Goal: Information Seeking & Learning: Understand process/instructions

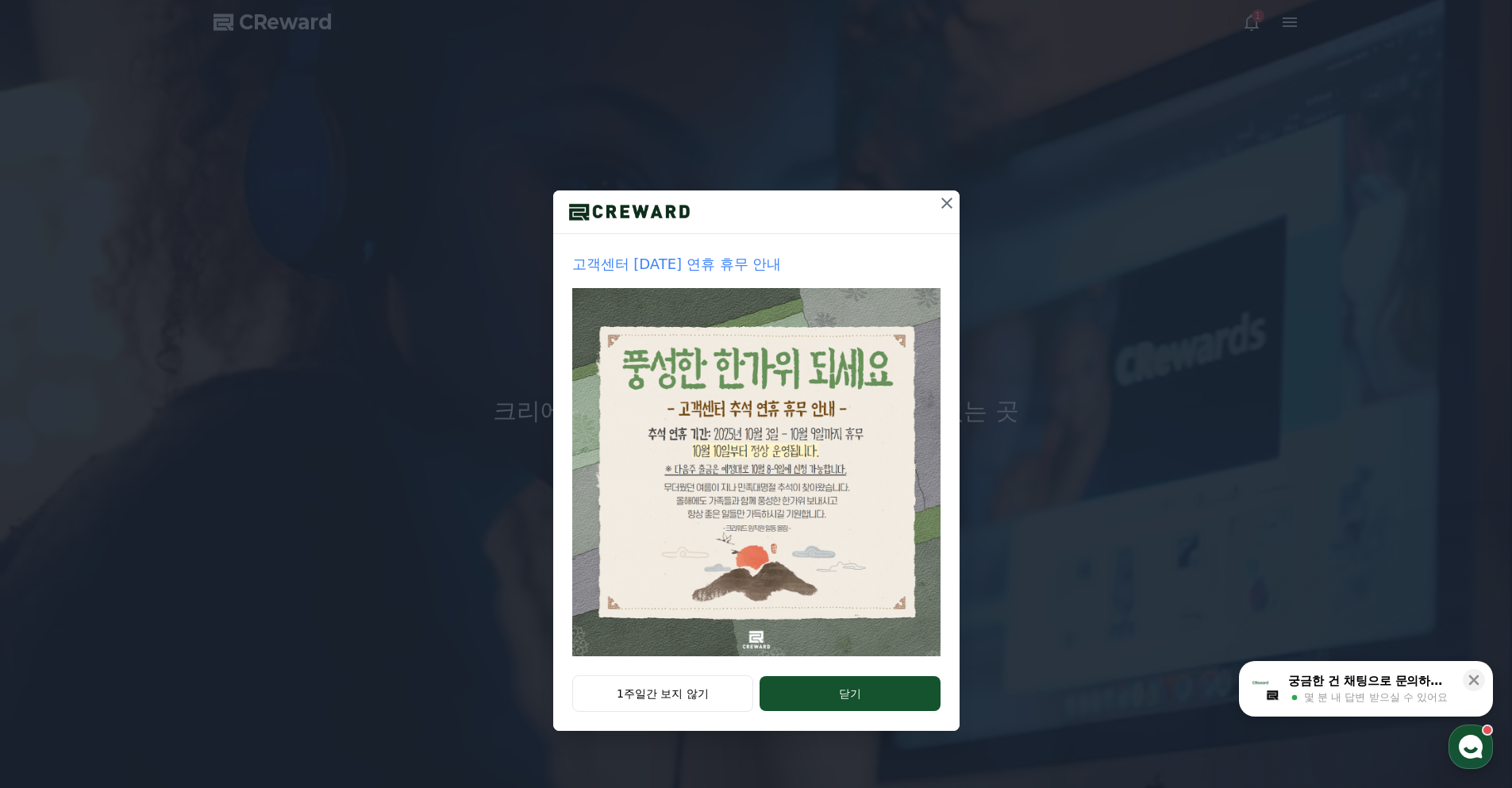
click at [951, 203] on icon at bounding box center [947, 203] width 19 height 19
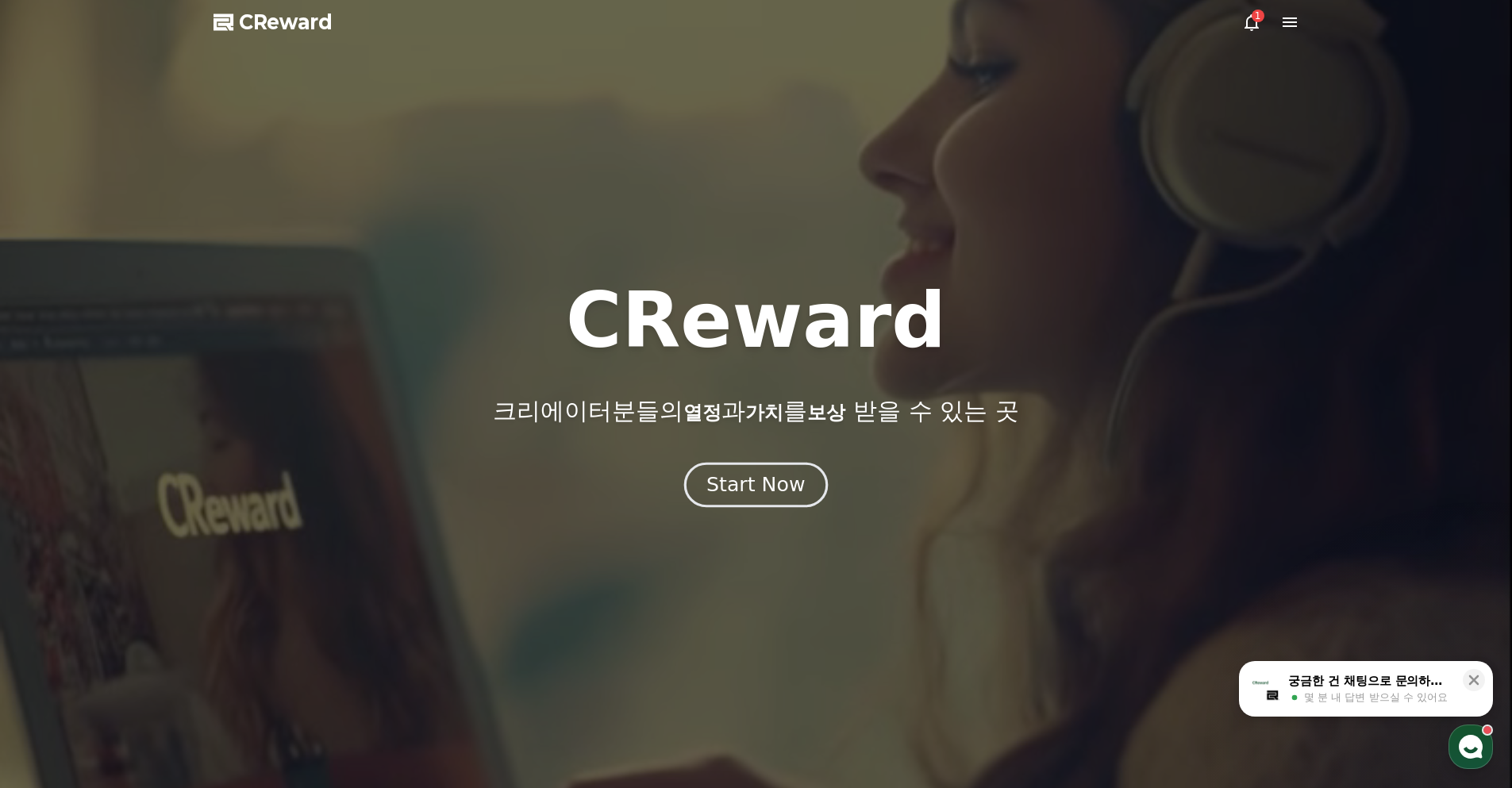
click at [764, 482] on div "Start Now" at bounding box center [756, 484] width 98 height 27
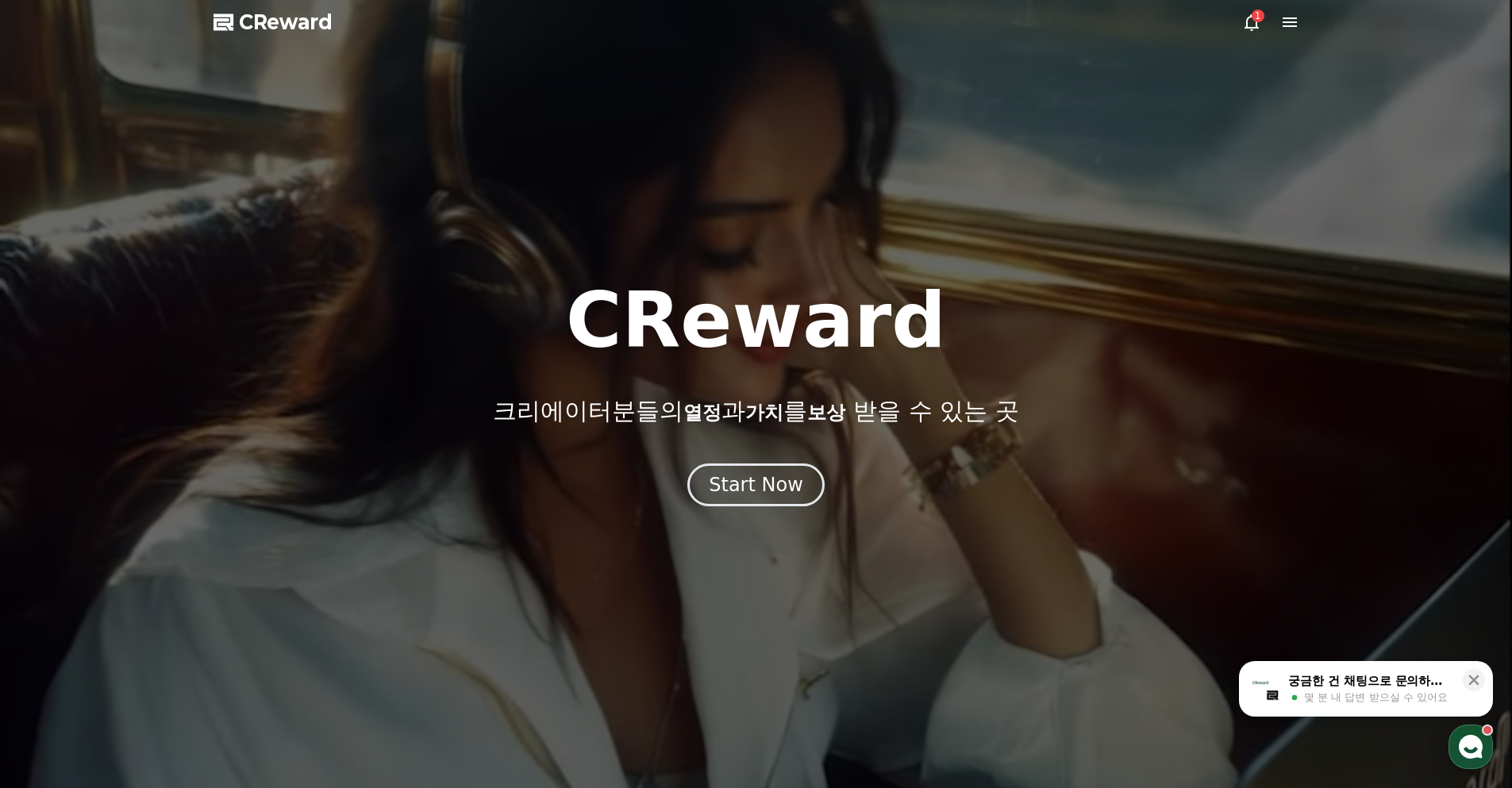
click at [1255, 22] on div "1" at bounding box center [1252, 23] width 19 height 19
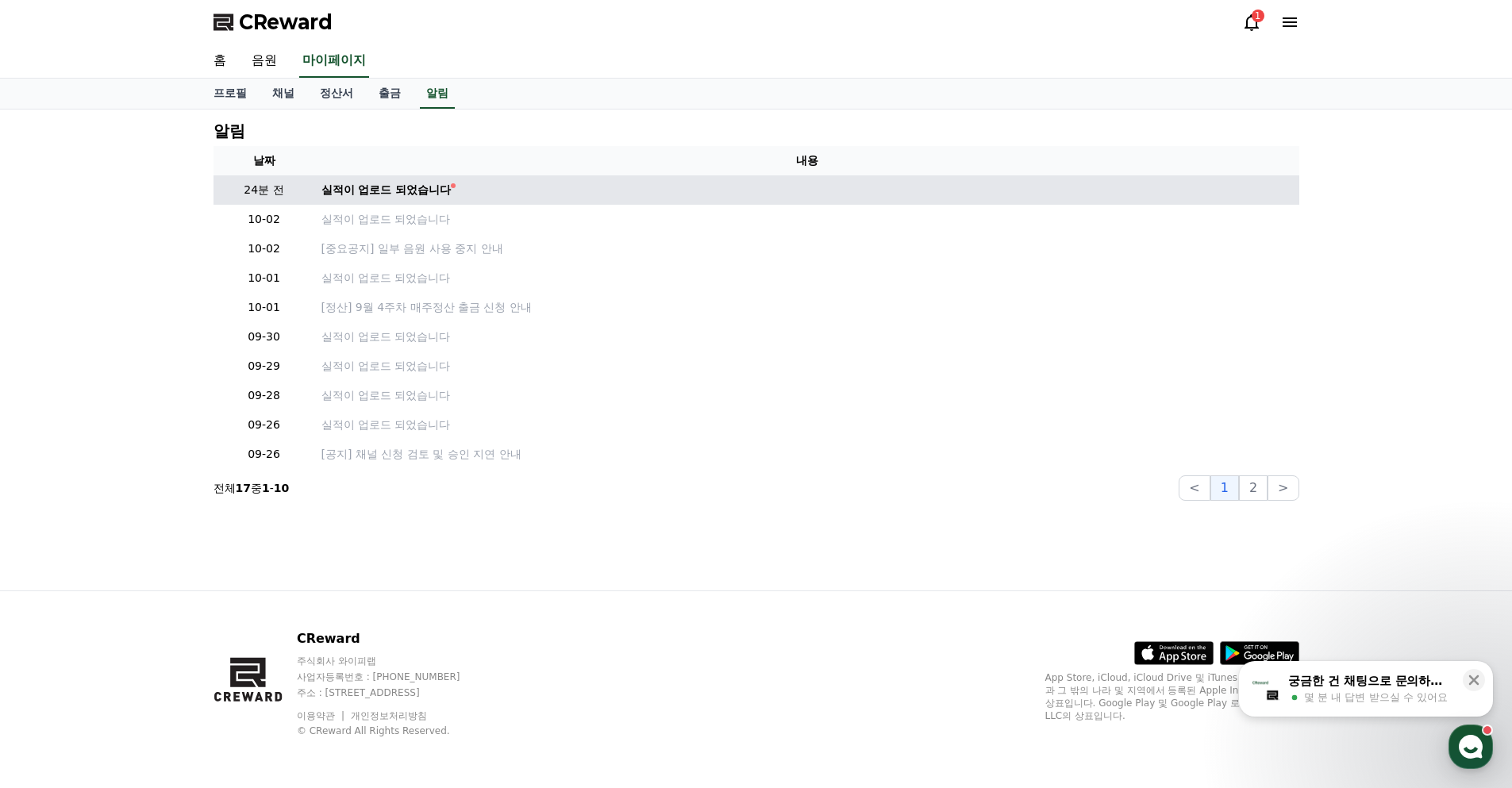
click at [398, 181] on td "실적이 업로드 되었습니다" at bounding box center [808, 190] width 984 height 29
click at [402, 191] on div "실적이 업로드 되었습니다" at bounding box center [386, 190] width 130 height 17
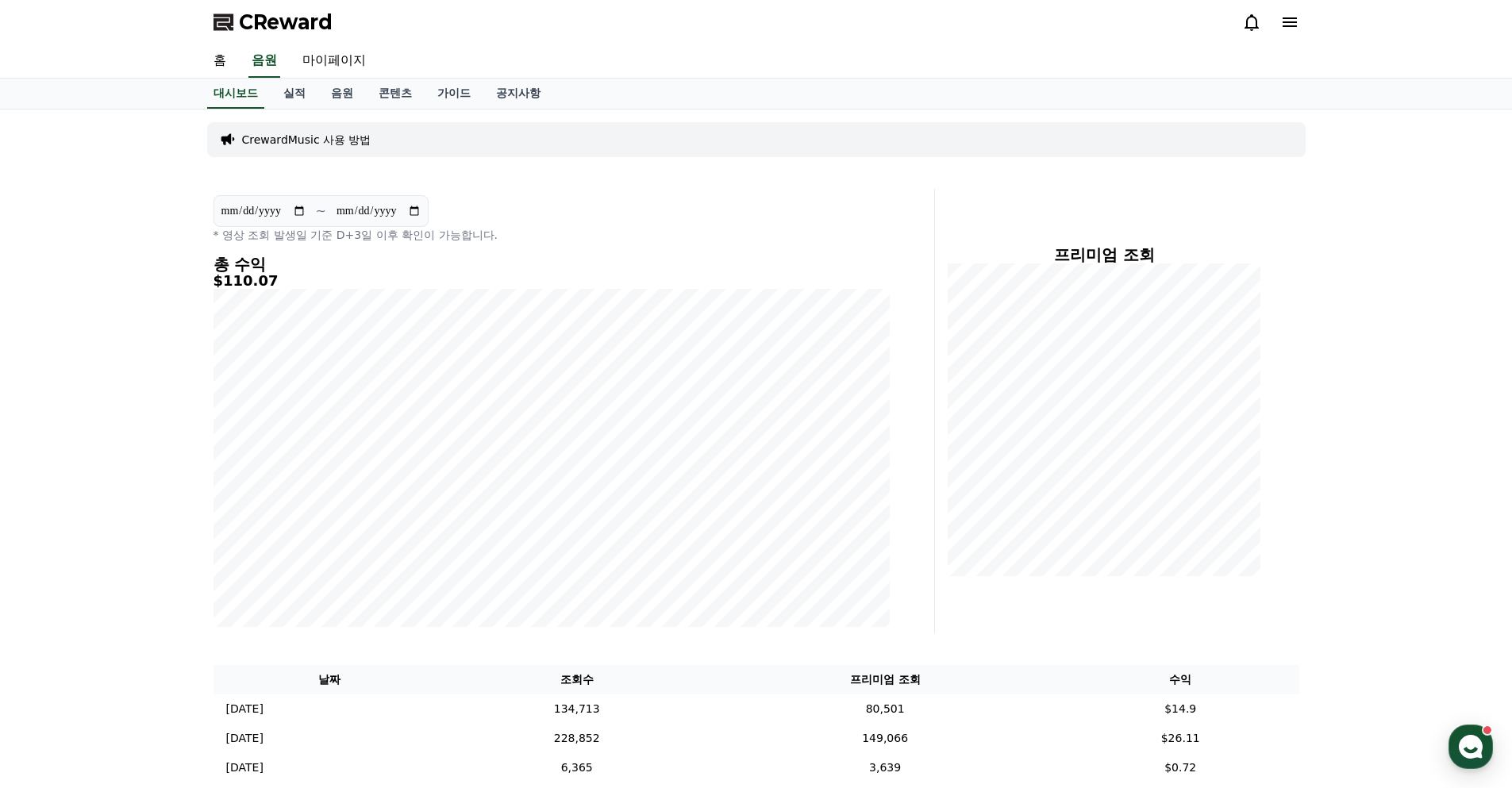
drag, startPoint x: 1327, startPoint y: 522, endPoint x: 978, endPoint y: 97, distance: 549.9
click at [329, 104] on link "음원" at bounding box center [342, 93] width 48 height 30
click at [306, 102] on link "실적" at bounding box center [294, 93] width 48 height 30
click at [399, 107] on link "콘텐츠" at bounding box center [395, 93] width 59 height 30
click at [448, 99] on link "가이드" at bounding box center [453, 93] width 59 height 30
